Goal: Find specific page/section: Find specific page/section

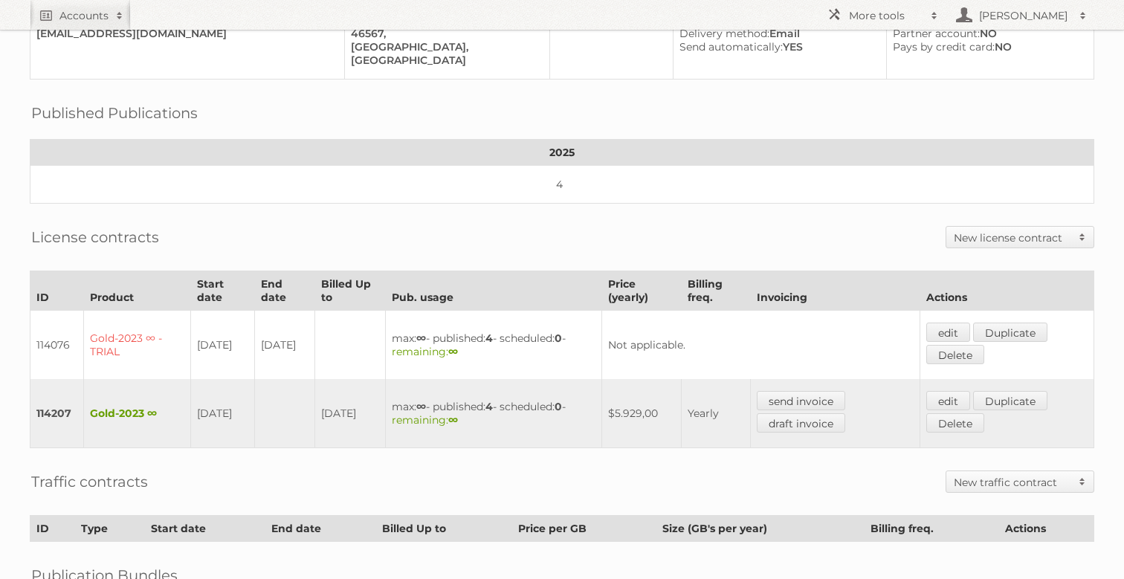
scroll to position [348, 0]
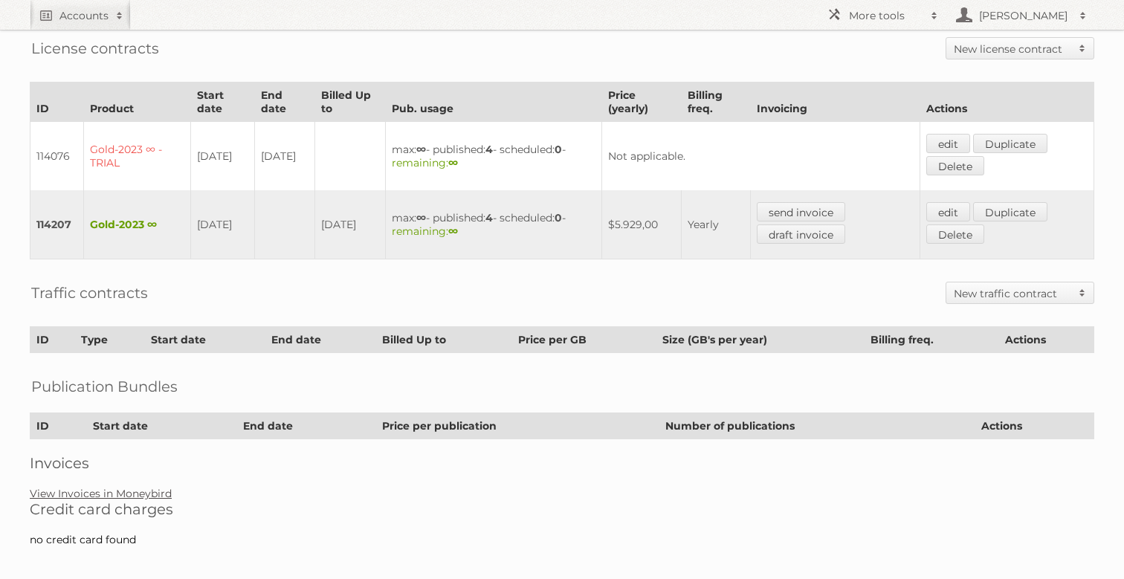
click at [117, 487] on link "View Invoices in Moneybird" at bounding box center [101, 493] width 142 height 13
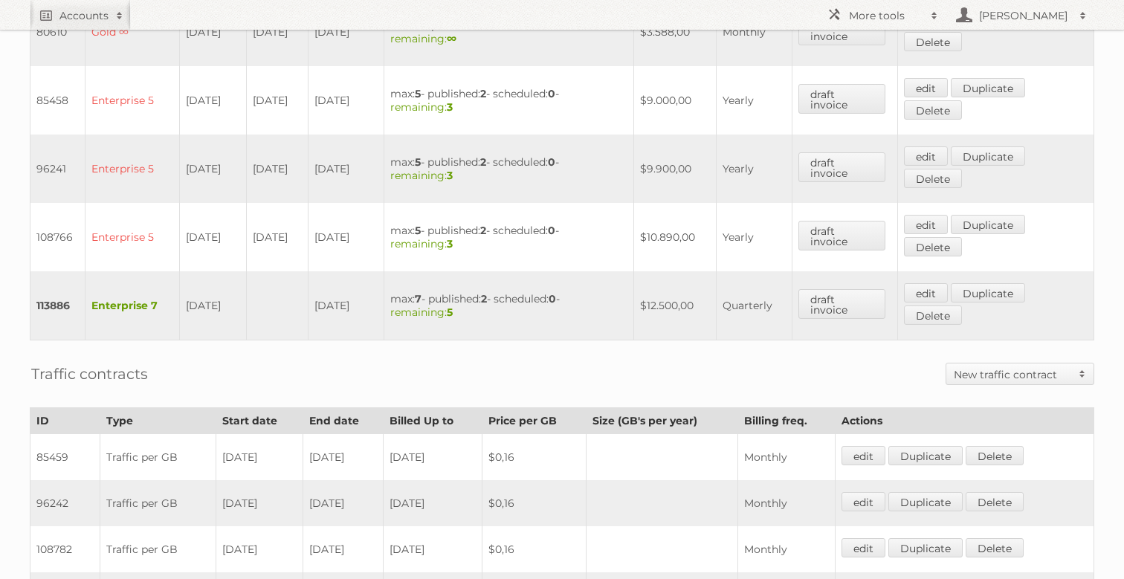
scroll to position [569, 0]
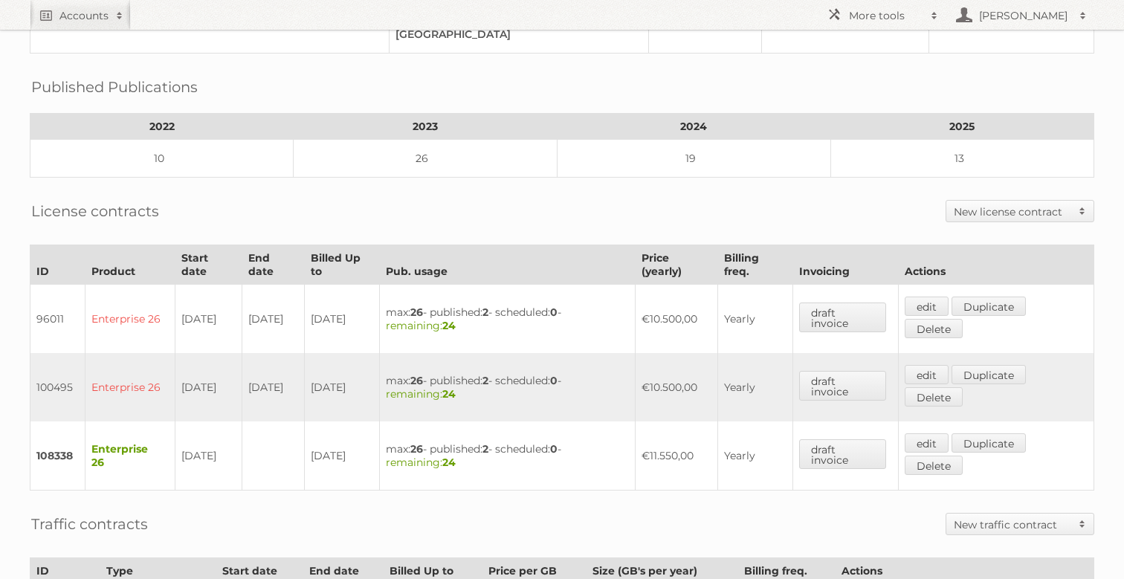
scroll to position [361, 0]
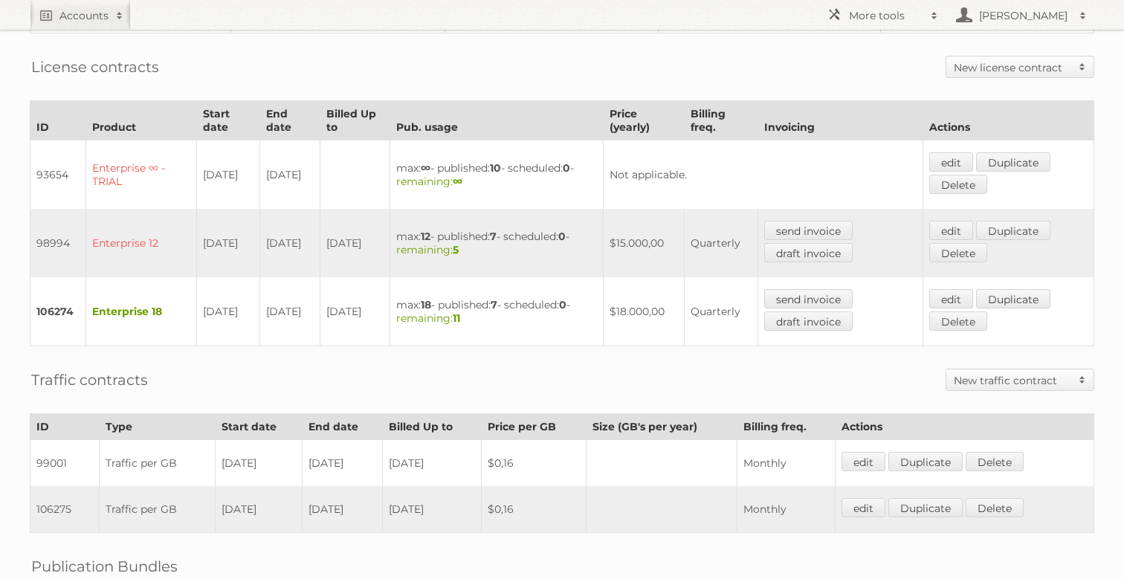
scroll to position [600, 0]
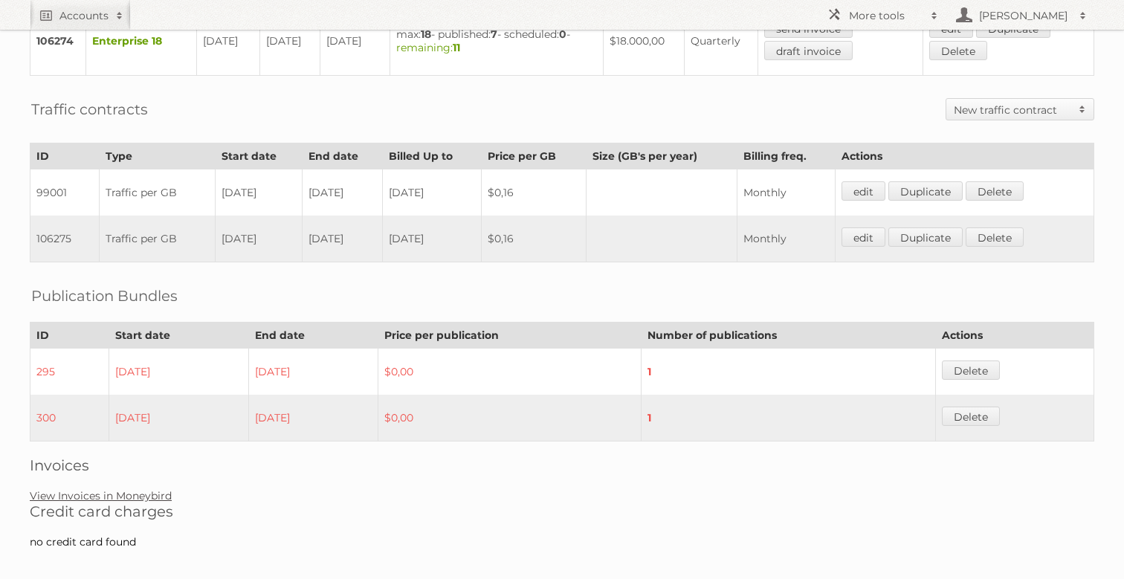
click at [140, 489] on link "View Invoices in Moneybird" at bounding box center [101, 495] width 142 height 13
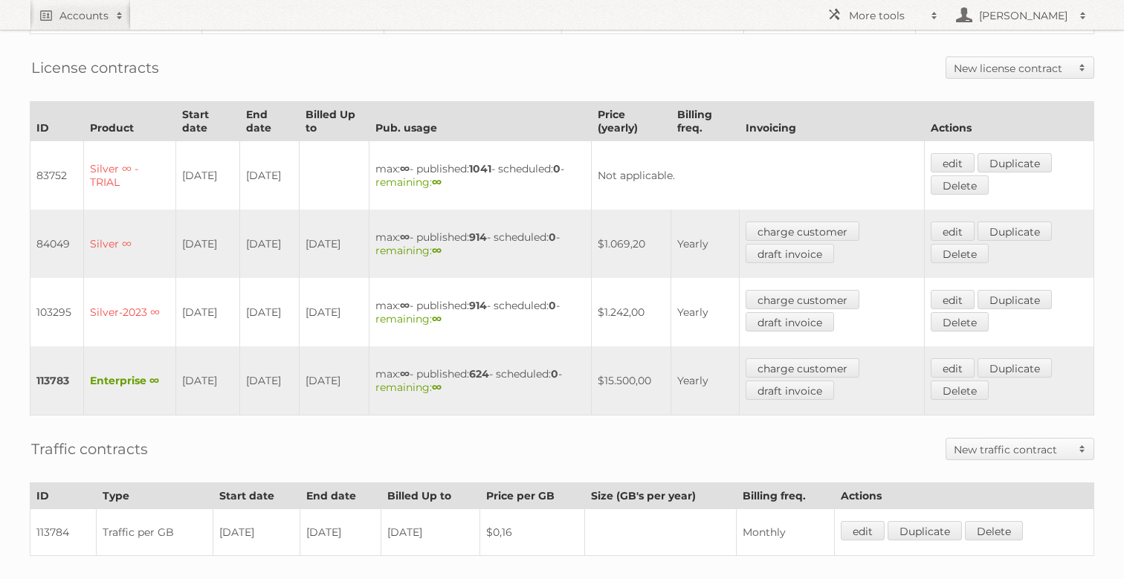
scroll to position [329, 0]
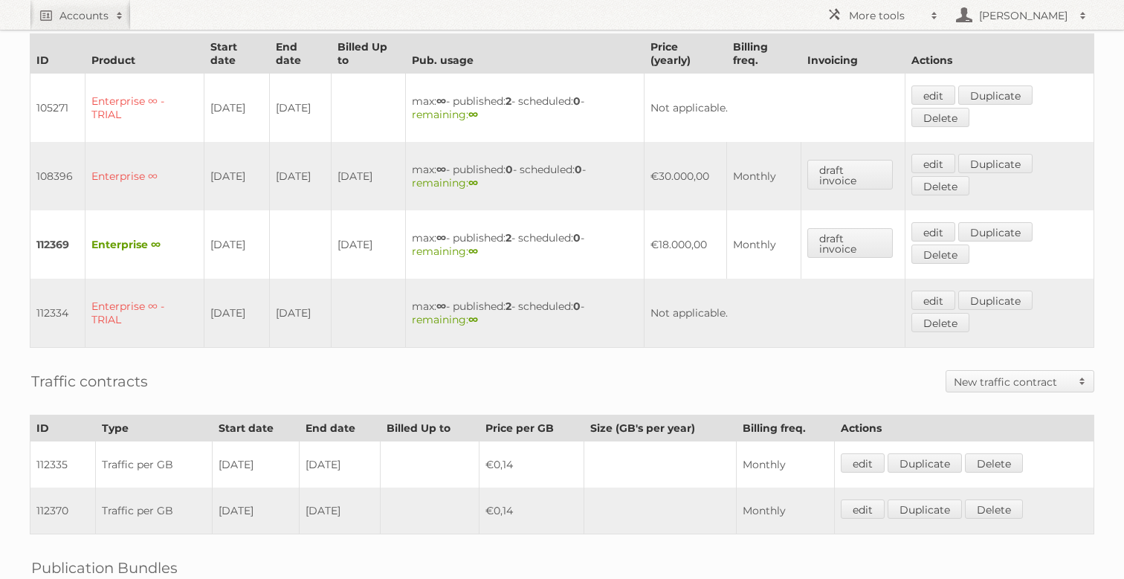
scroll to position [401, 0]
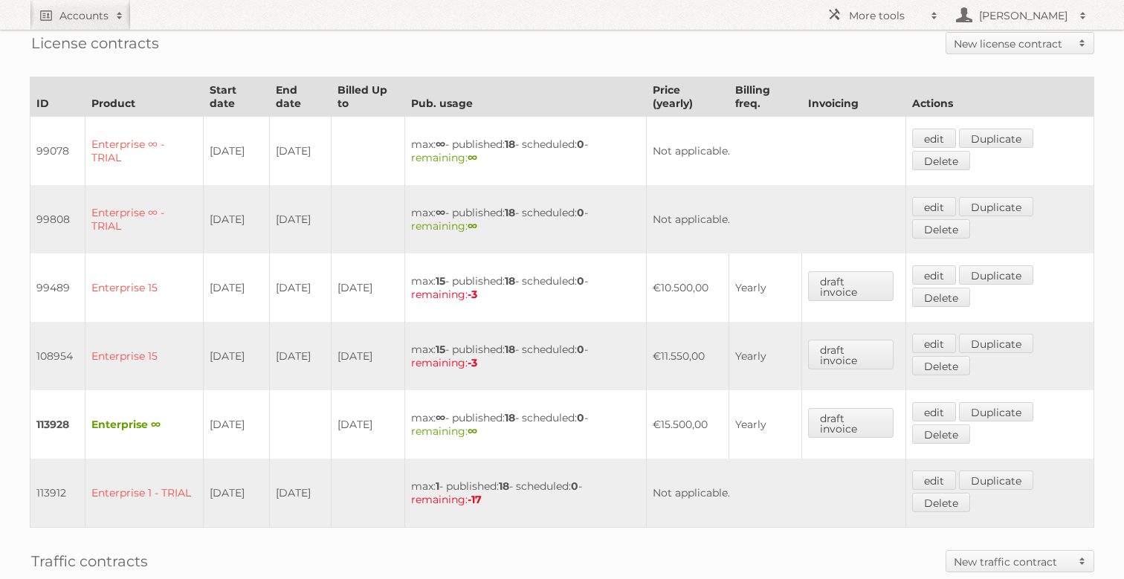
scroll to position [413, 0]
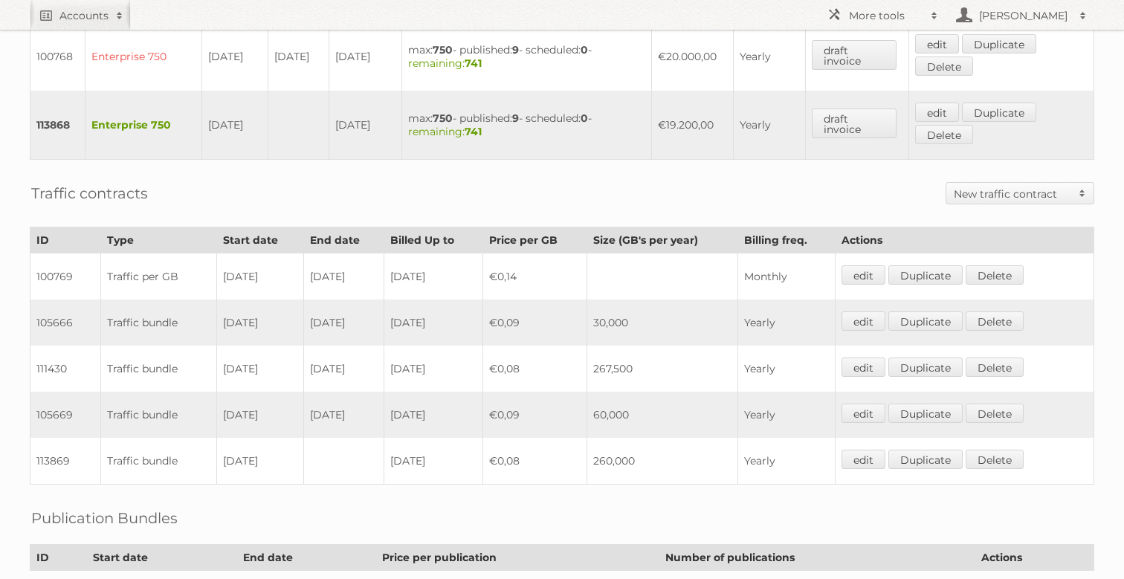
scroll to position [768, 0]
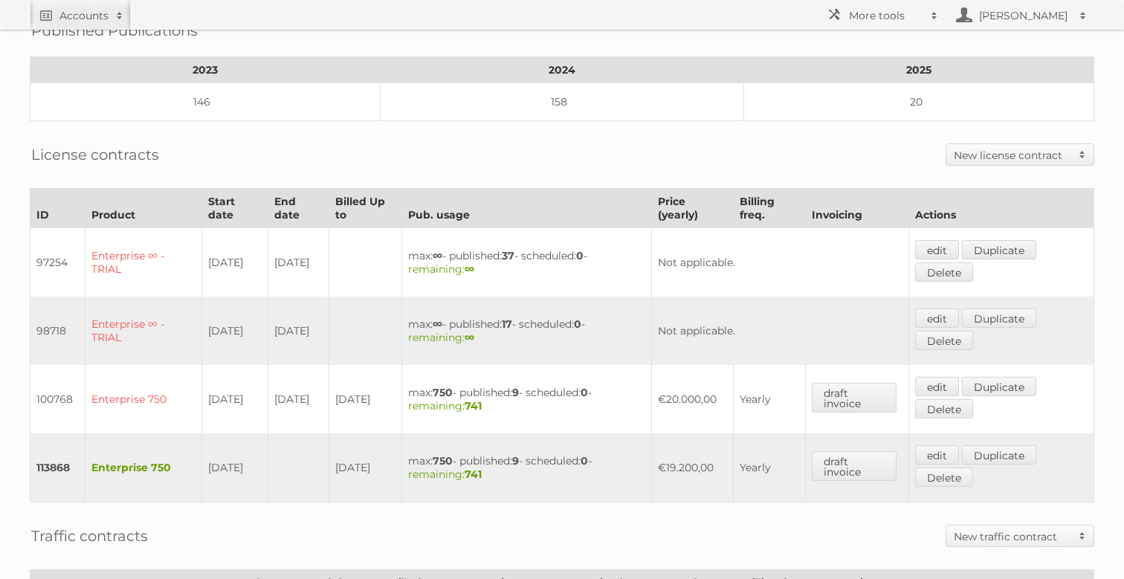
scroll to position [256, 0]
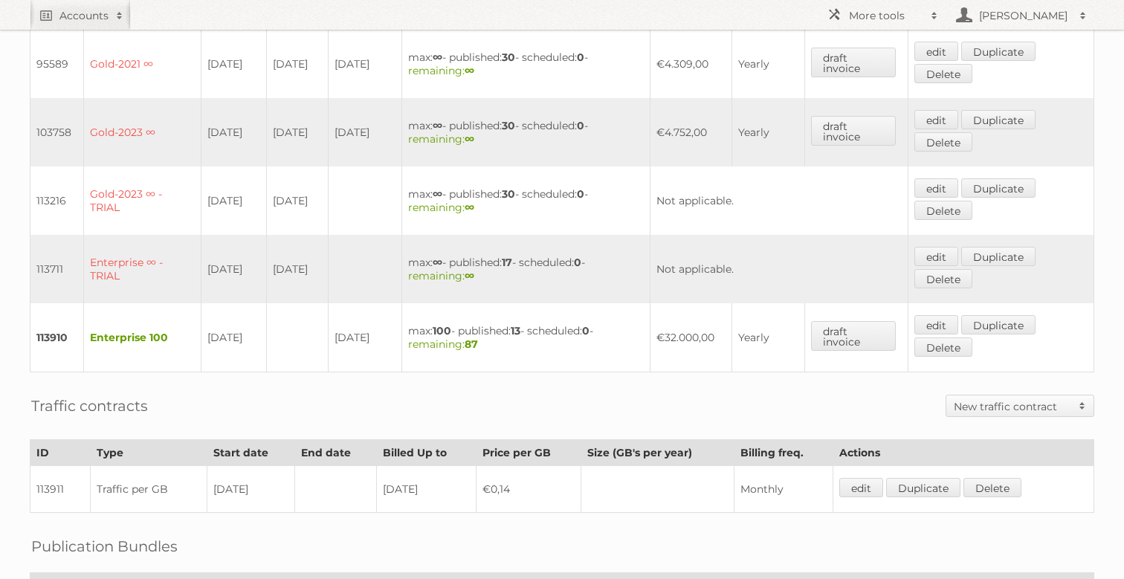
scroll to position [439, 0]
